Goal: Feedback & Contribution: Submit feedback/report problem

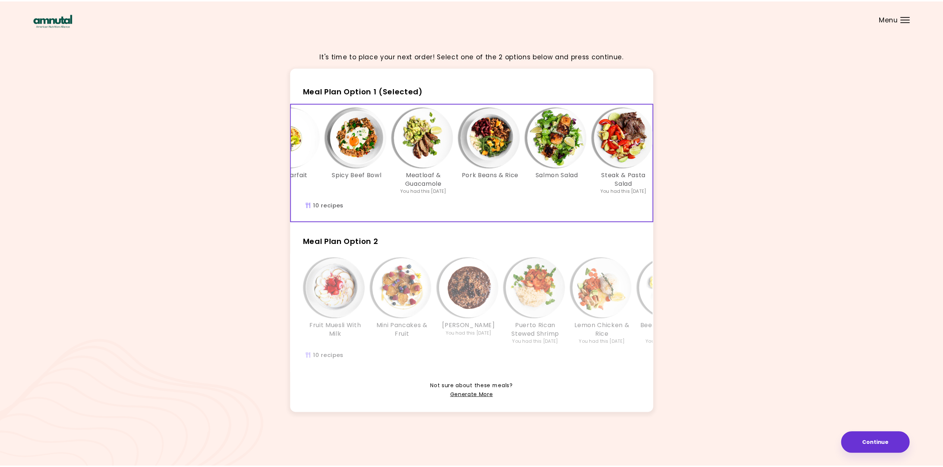
scroll to position [0, 330]
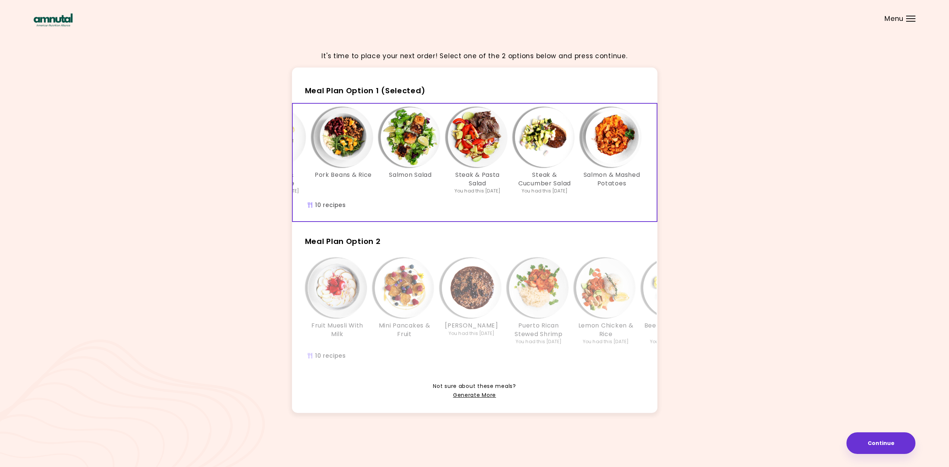
click at [441, 362] on div "Fruit Muesli With Milk Mini Pancakes & Fruit Choco [PERSON_NAME] Risotto You ha…" at bounding box center [639, 312] width 693 height 117
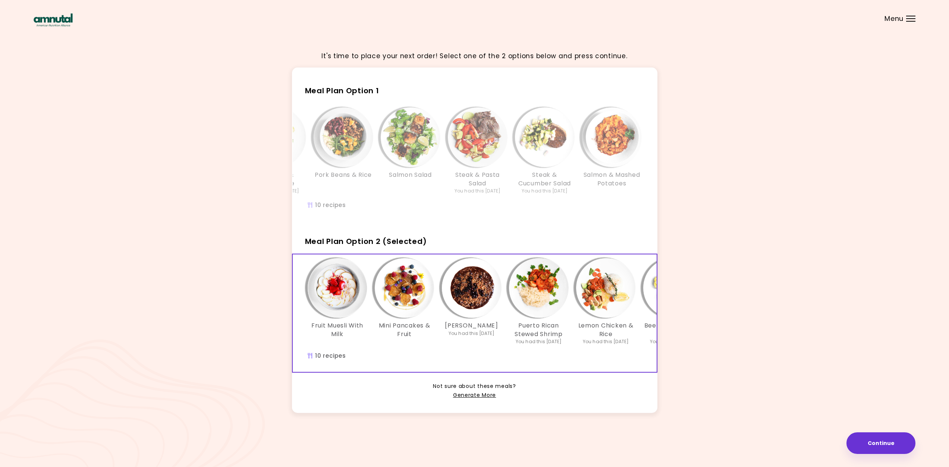
drag, startPoint x: 457, startPoint y: 377, endPoint x: 562, endPoint y: 365, distance: 105.9
click at [564, 363] on div "Fruit Muesli With Milk Mini Pancakes & Fruit Choco [PERSON_NAME] Risotto You ha…" at bounding box center [474, 313] width 365 height 119
click at [468, 400] on link "Generate More" at bounding box center [474, 395] width 43 height 9
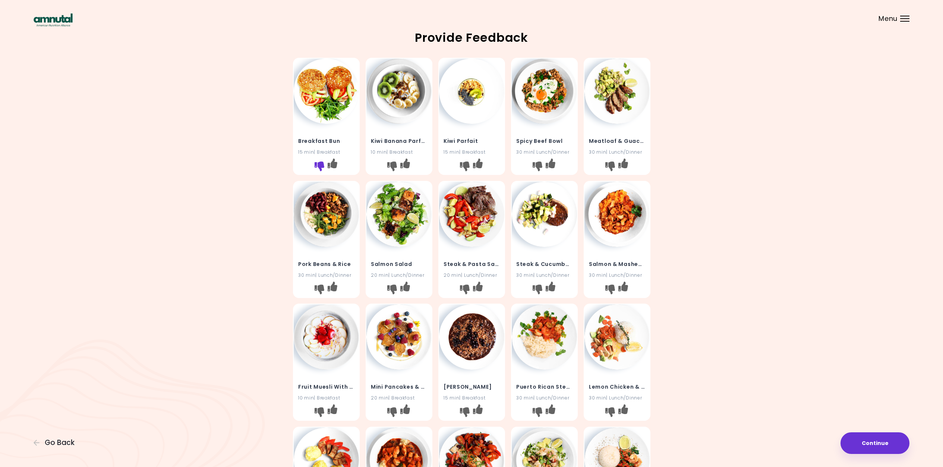
click at [317, 163] on icon "I don't like this recipe" at bounding box center [319, 166] width 10 height 10
click at [337, 287] on icon "I like this recipe" at bounding box center [332, 286] width 10 height 10
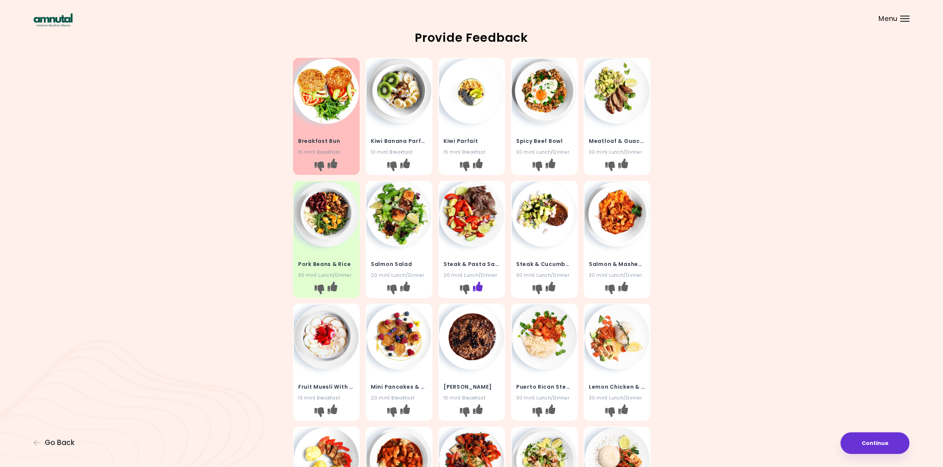
click at [480, 285] on icon "I like this recipe" at bounding box center [478, 286] width 10 height 10
click at [625, 163] on icon "I like this recipe" at bounding box center [623, 163] width 10 height 10
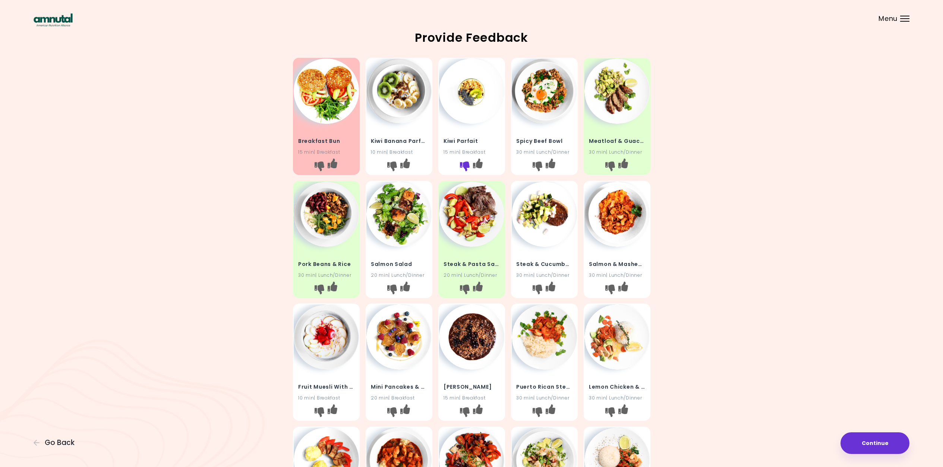
click at [466, 161] on icon "I don't like this recipe" at bounding box center [465, 166] width 10 height 10
click at [393, 166] on icon "I don't like this recipe" at bounding box center [392, 166] width 10 height 10
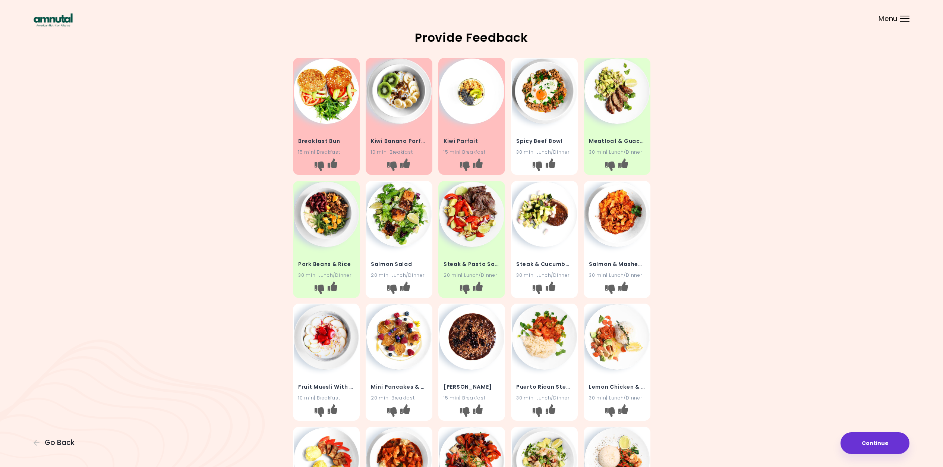
scroll to position [225, 0]
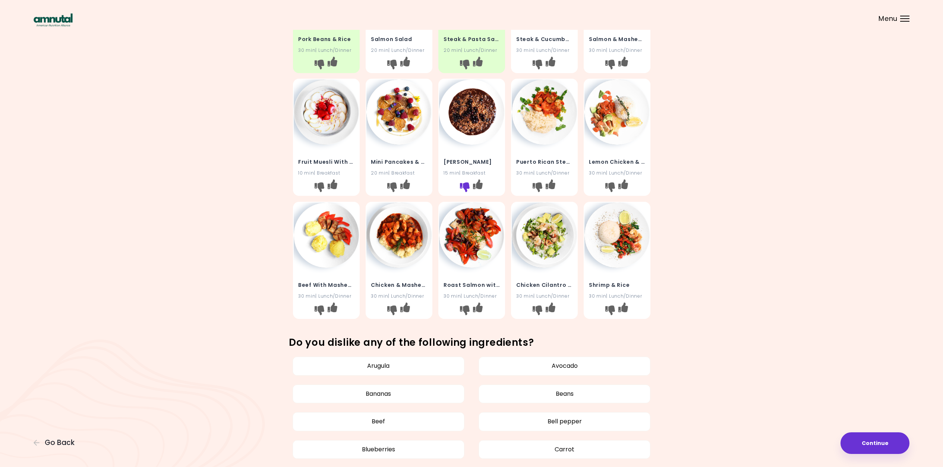
click at [468, 184] on icon "I don't like this recipe" at bounding box center [465, 187] width 10 height 10
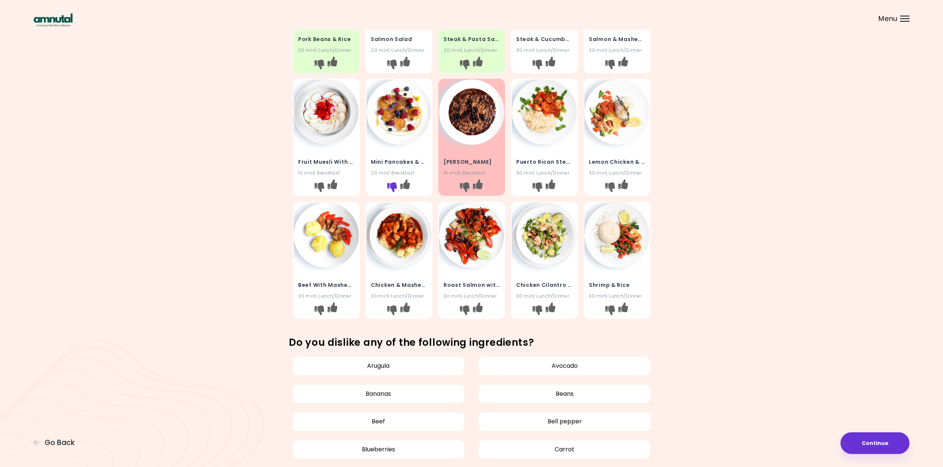
click at [391, 185] on icon "I don't like this recipe" at bounding box center [392, 187] width 10 height 10
click at [315, 186] on icon "I don't like this recipe" at bounding box center [319, 187] width 10 height 10
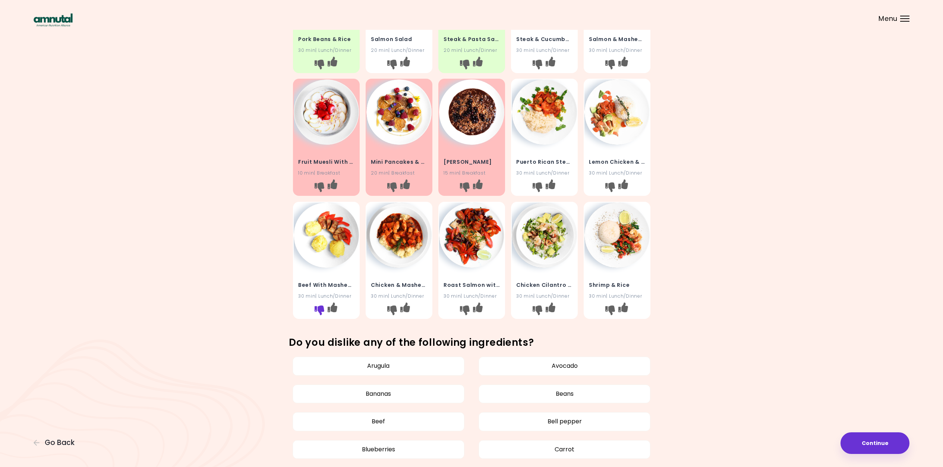
click at [317, 306] on icon "I don't like this recipe" at bounding box center [319, 310] width 10 height 10
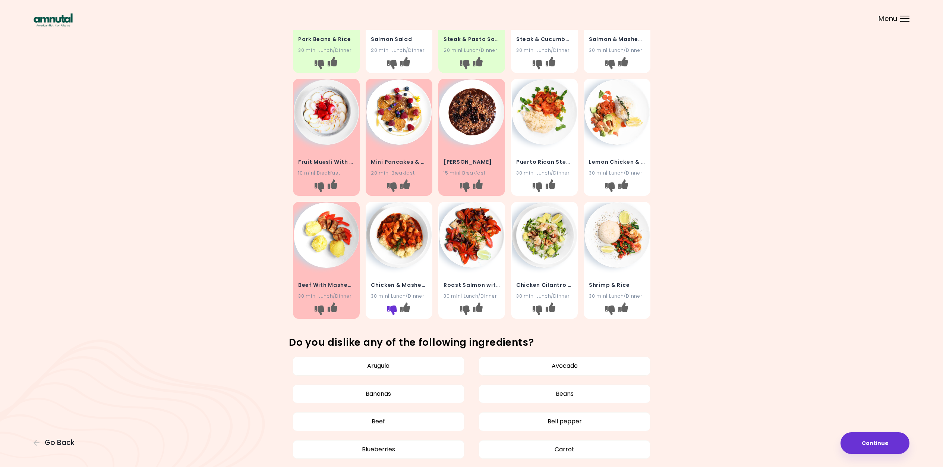
click at [390, 306] on icon "I don't like this recipe" at bounding box center [392, 310] width 10 height 10
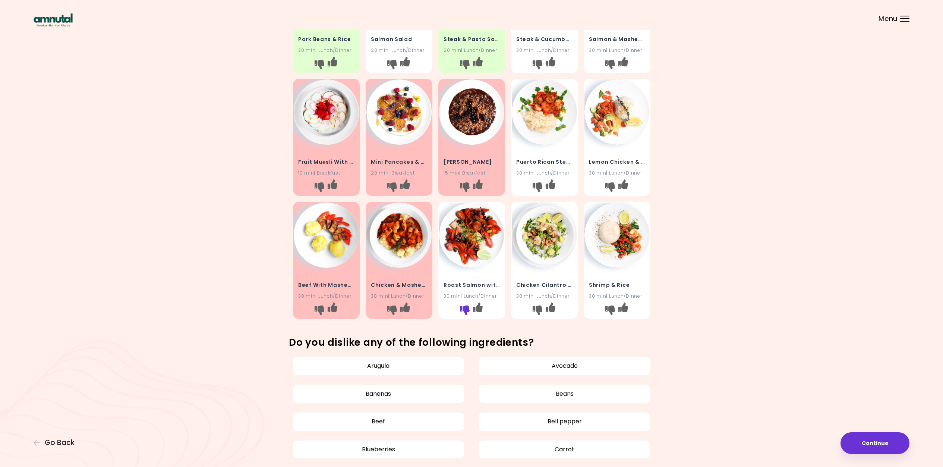
click at [465, 308] on icon "I don't like this recipe" at bounding box center [465, 310] width 10 height 10
click at [623, 305] on icon "I like this recipe" at bounding box center [623, 307] width 10 height 10
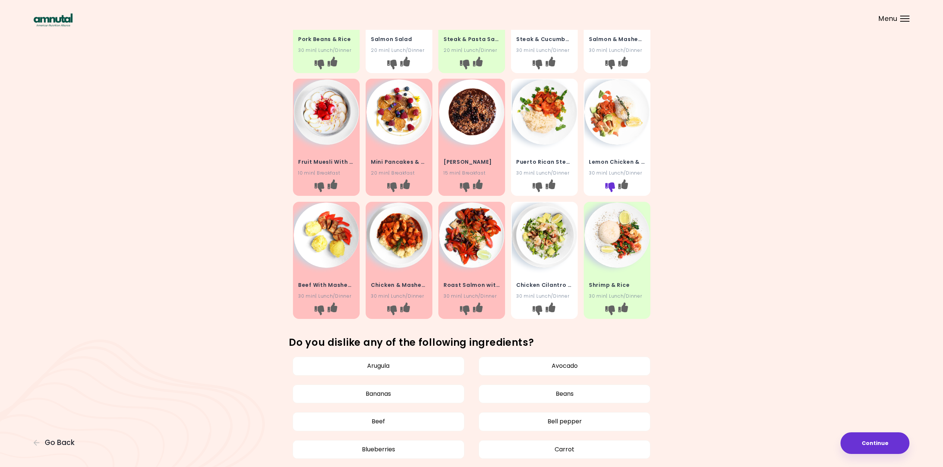
click at [610, 182] on icon "I don't like this recipe" at bounding box center [610, 187] width 10 height 10
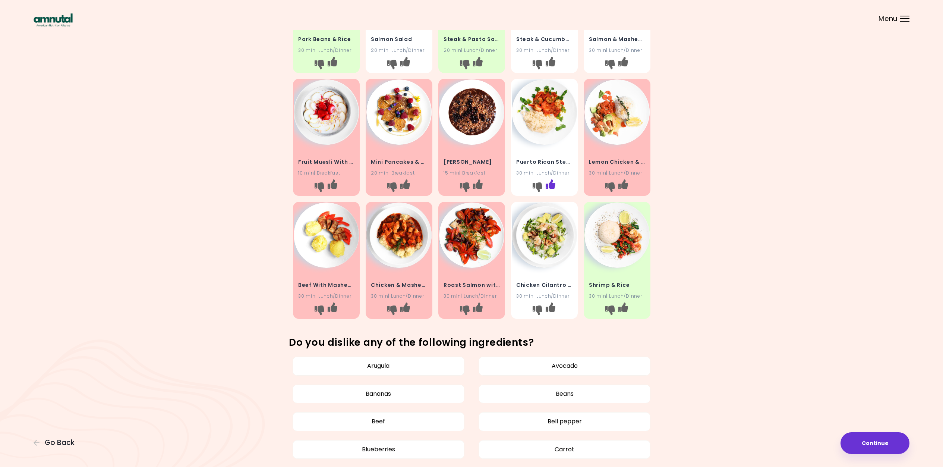
click at [552, 182] on icon "I like this recipe" at bounding box center [550, 184] width 10 height 10
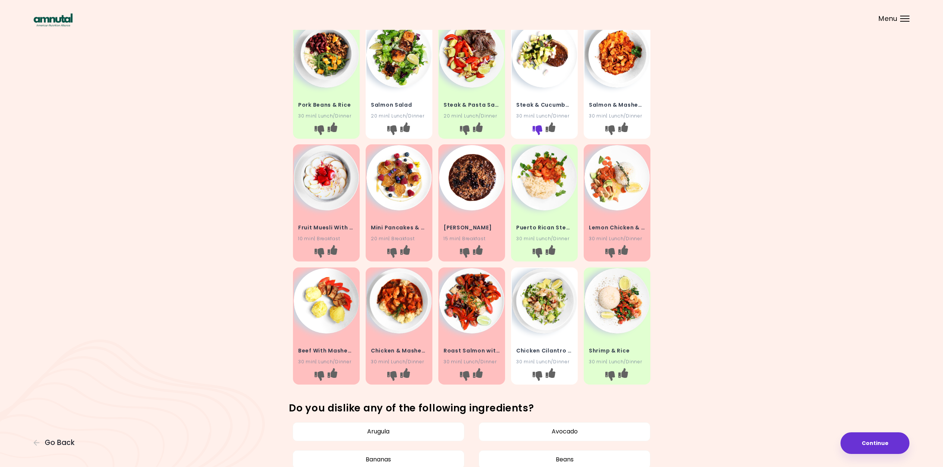
click at [537, 130] on icon "I don't like this recipe" at bounding box center [537, 130] width 10 height 10
click at [394, 129] on icon "I don't like this recipe" at bounding box center [392, 130] width 10 height 10
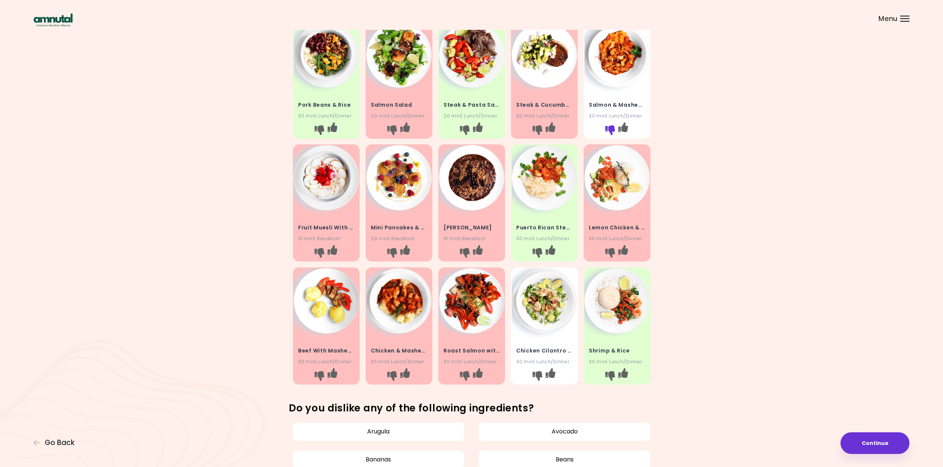
click at [608, 128] on icon "I don't like this recipe" at bounding box center [610, 130] width 10 height 10
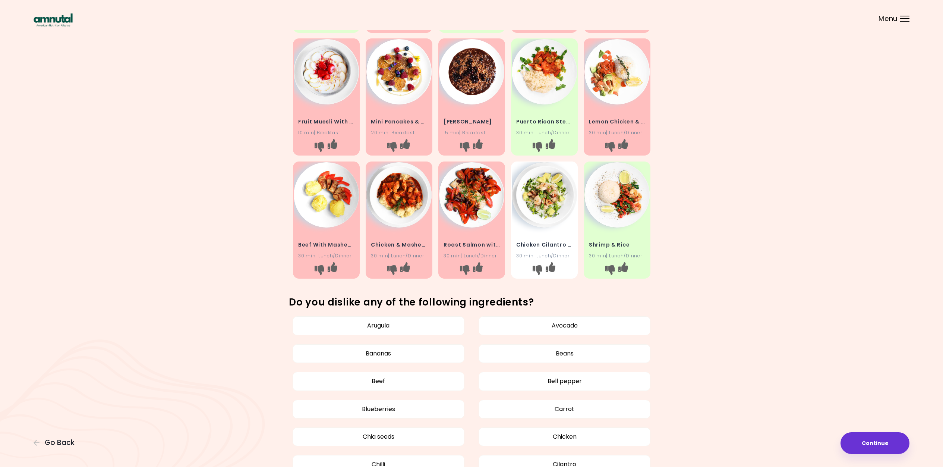
scroll to position [325, 0]
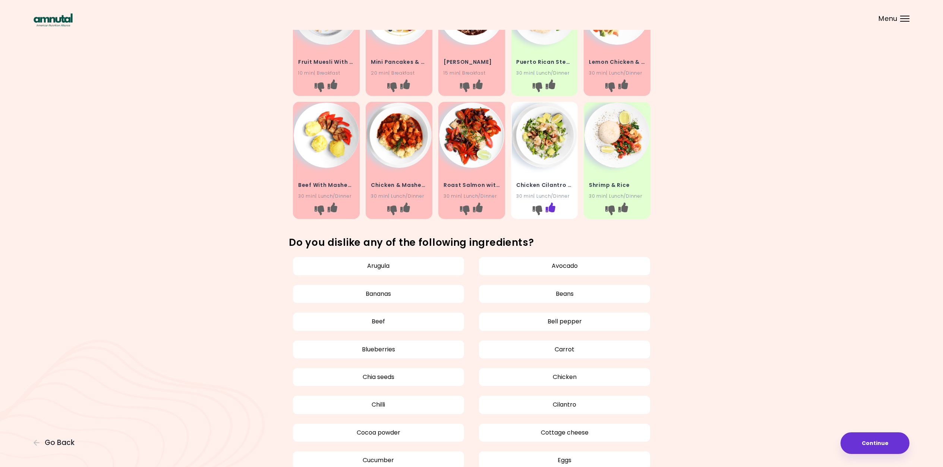
click at [553, 205] on icon "I like this recipe" at bounding box center [550, 207] width 10 height 10
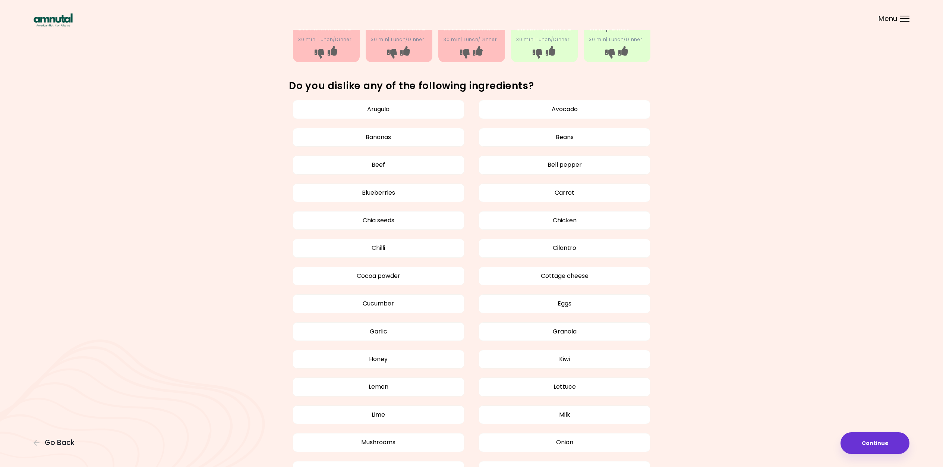
scroll to position [688, 0]
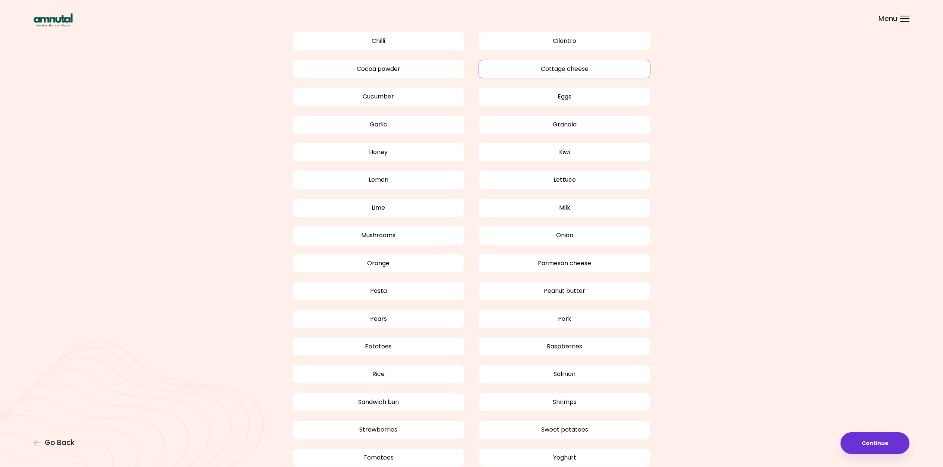
click at [564, 68] on button "Cottage cheese" at bounding box center [565, 69] width 172 height 19
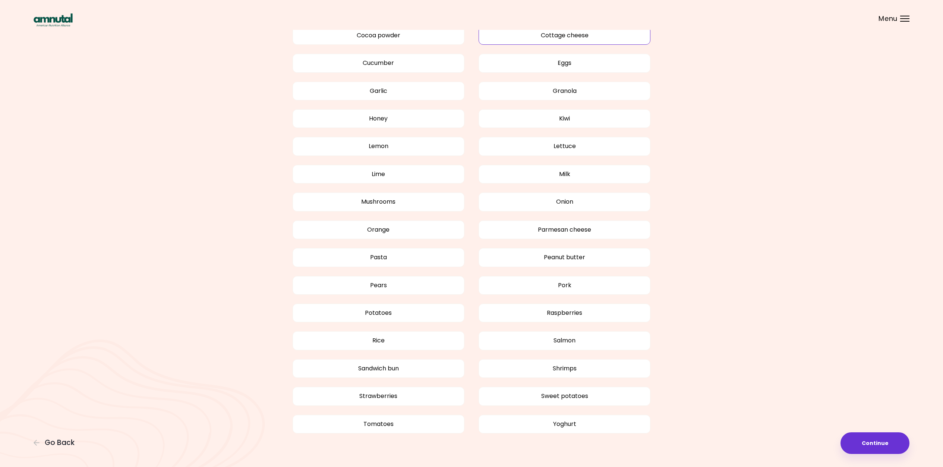
scroll to position [728, 0]
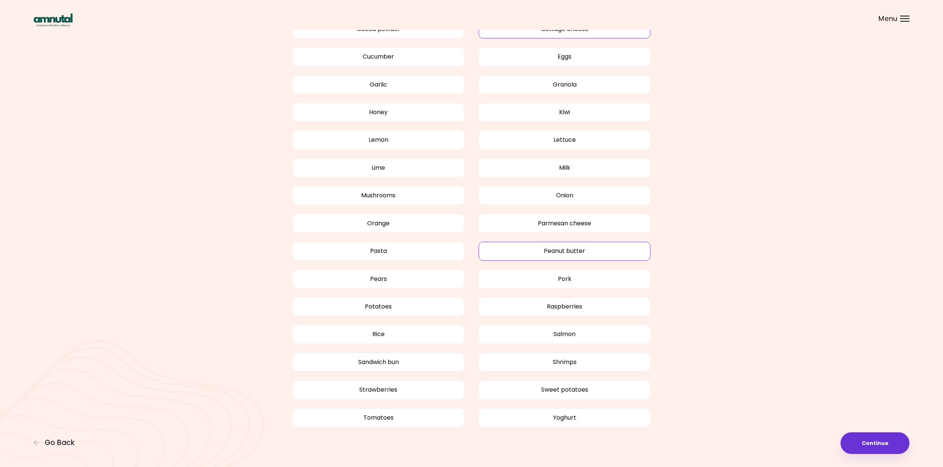
click at [561, 248] on button "Peanut butter" at bounding box center [565, 251] width 172 height 19
click at [376, 361] on button "Sandwich bun" at bounding box center [379, 362] width 172 height 19
click at [381, 249] on button "Pasta" at bounding box center [379, 251] width 172 height 19
click at [876, 446] on button "Continue" at bounding box center [875, 443] width 69 height 22
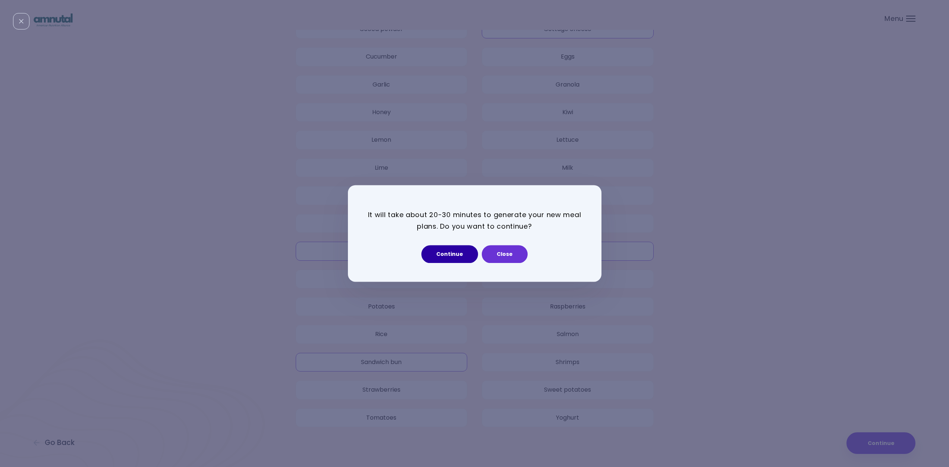
click at [453, 256] on button "Continue" at bounding box center [449, 254] width 57 height 18
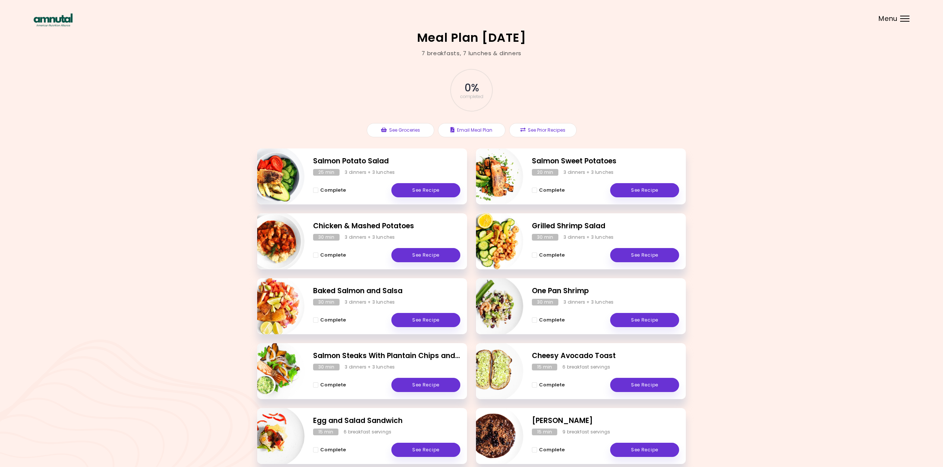
click at [904, 19] on div "Menu" at bounding box center [904, 19] width 9 height 6
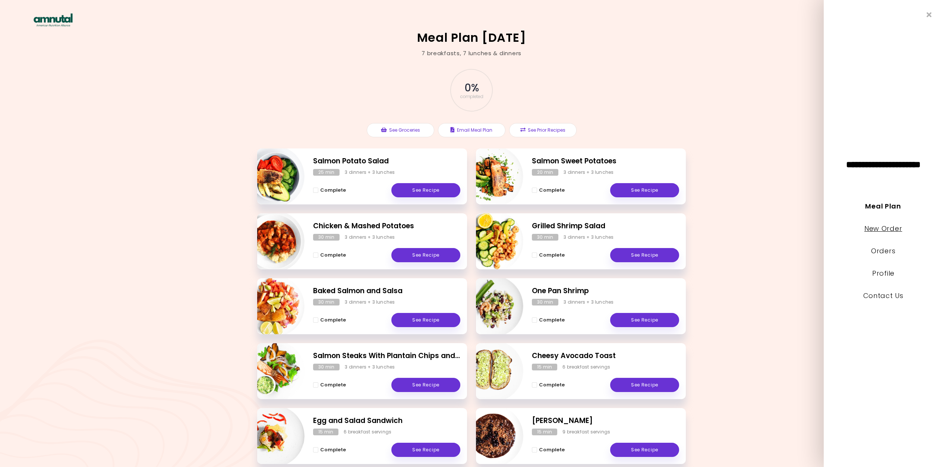
click at [868, 228] on link "New Order" at bounding box center [884, 228] width 38 height 9
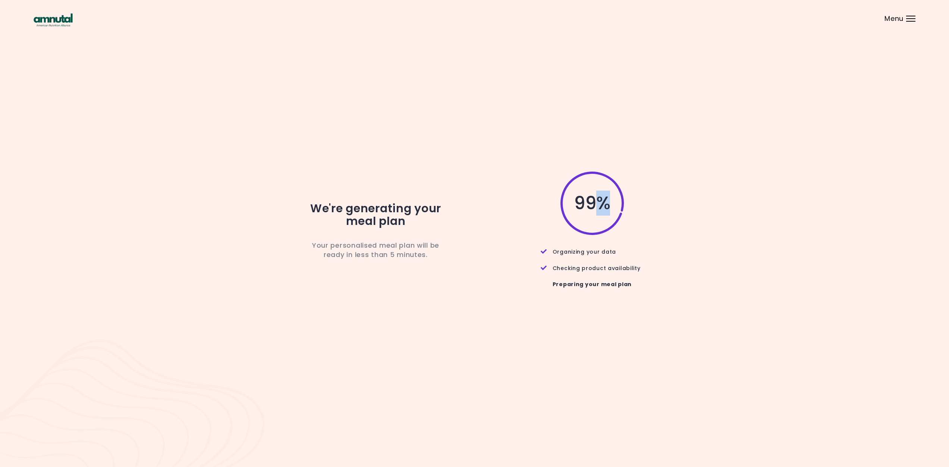
click at [601, 210] on span "99 %" at bounding box center [592, 203] width 36 height 13
